Goal: Use online tool/utility: Utilize a website feature to perform a specific function

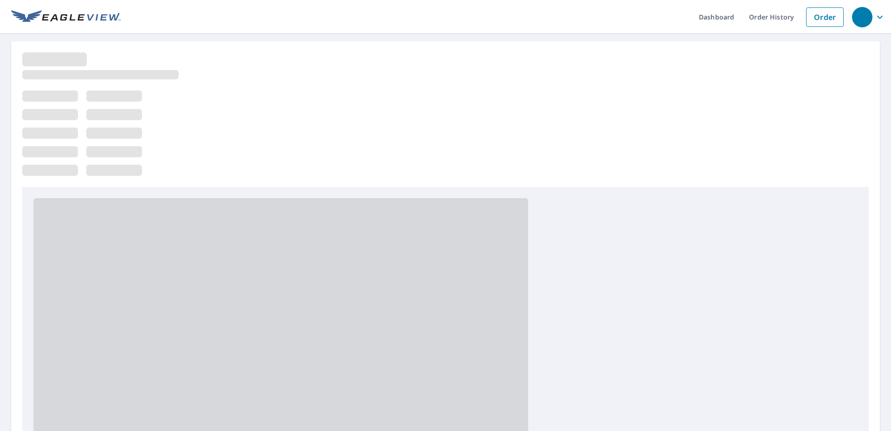
scroll to position [7, 0]
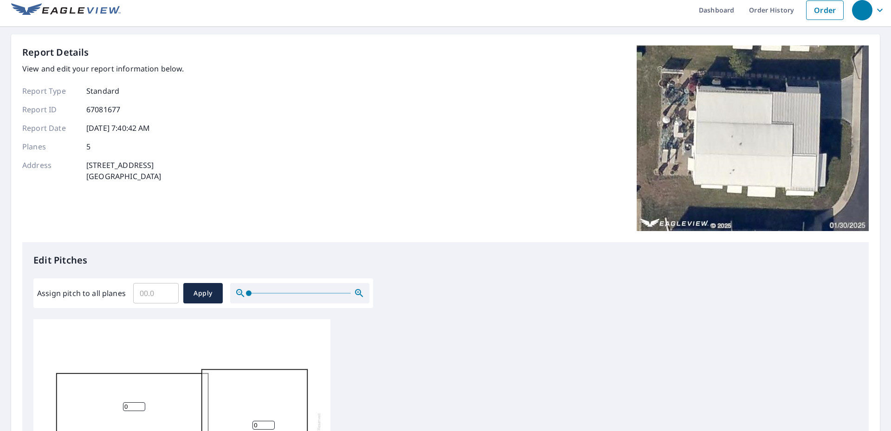
click at [143, 291] on input "Assign pitch to all planes" at bounding box center [155, 293] width 45 height 26
type input "1"
click at [210, 297] on span "Apply" at bounding box center [203, 294] width 25 height 12
type input "1"
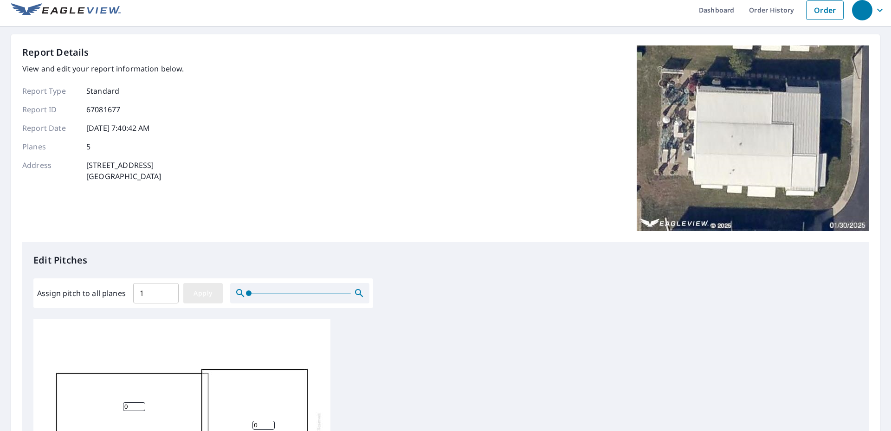
type input "1"
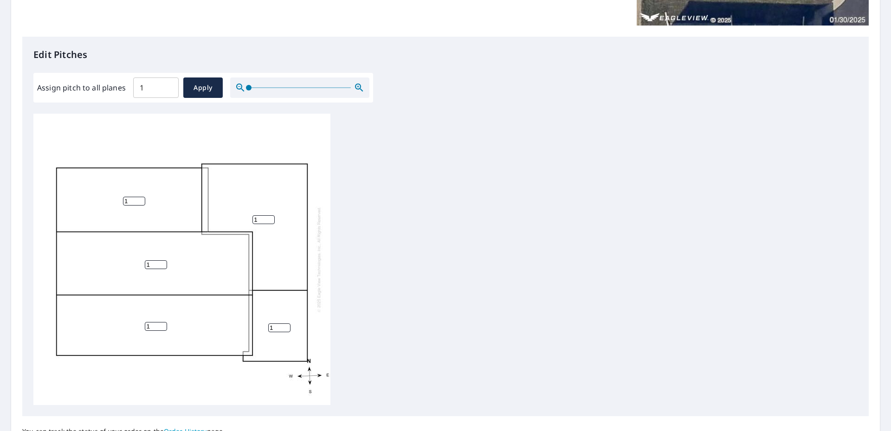
scroll to position [9, 0]
drag, startPoint x: 837, startPoint y: 326, endPoint x: 838, endPoint y: 336, distance: 9.8
click at [838, 336] on div "1 1 1 1 1" at bounding box center [445, 260] width 825 height 292
click at [206, 85] on span "Apply" at bounding box center [203, 88] width 25 height 12
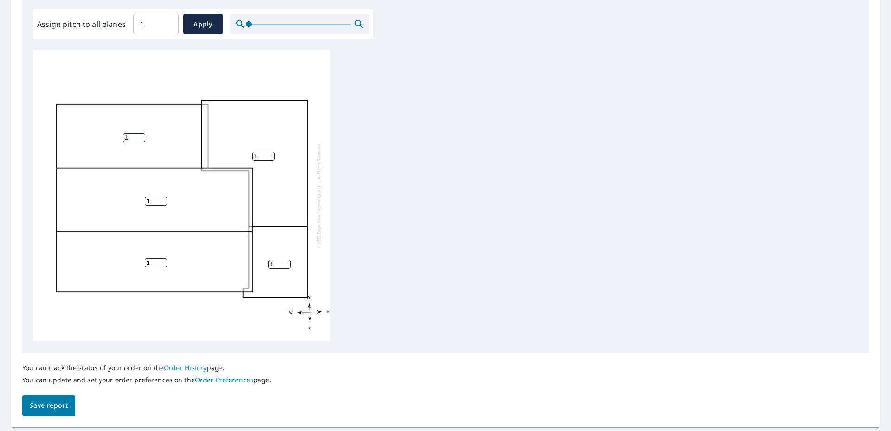
scroll to position [304, 0]
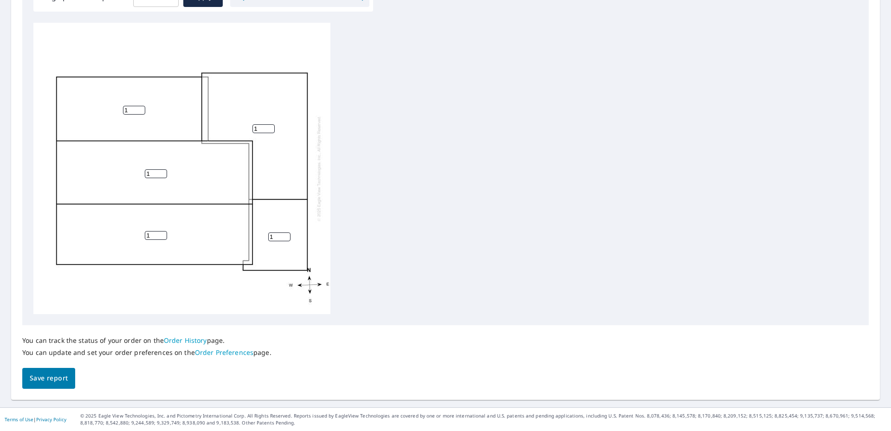
click at [39, 383] on span "Save report" at bounding box center [49, 379] width 38 height 12
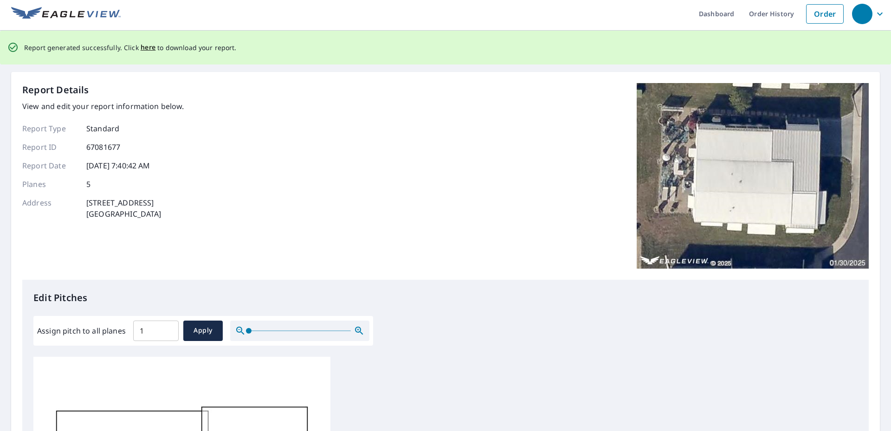
scroll to position [0, 0]
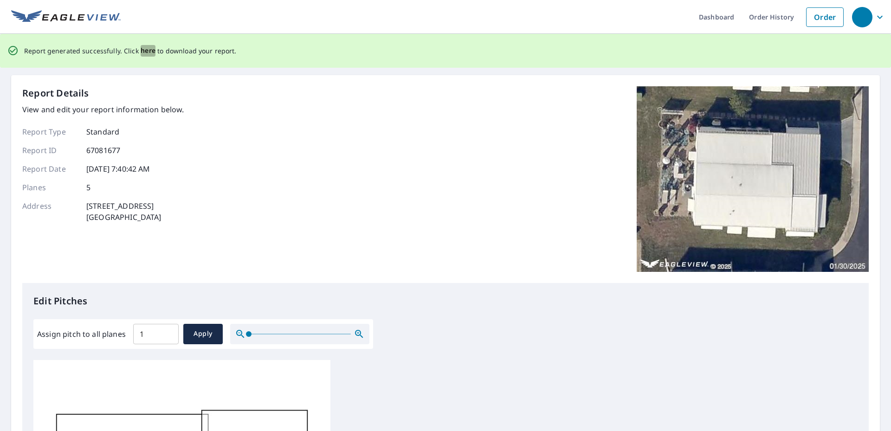
click at [149, 50] on span "here" at bounding box center [148, 51] width 15 height 12
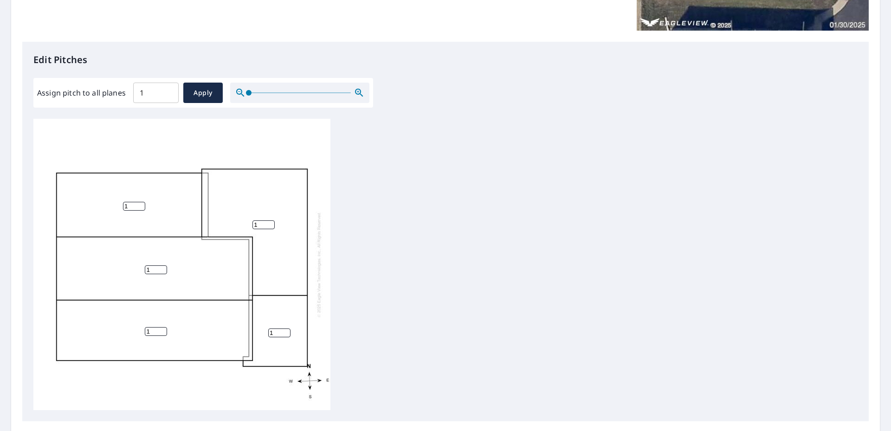
scroll to position [209, 0]
